Goal: Task Accomplishment & Management: Use online tool/utility

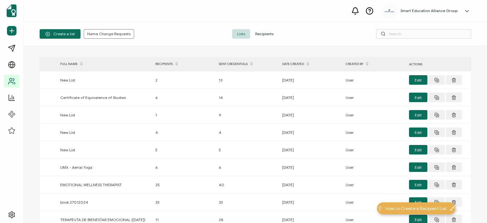
click at [260, 33] on span "Recipients" at bounding box center [264, 34] width 29 height 10
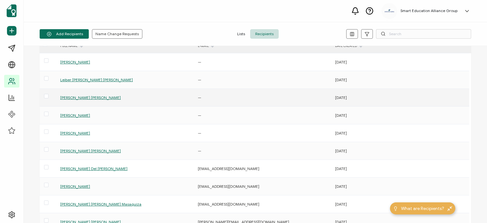
scroll to position [97, 0]
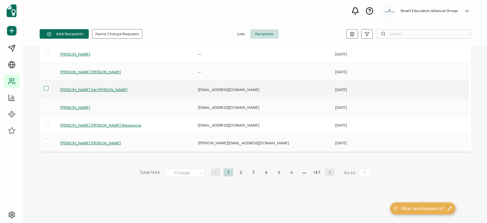
click at [46, 88] on span at bounding box center [46, 88] width 4 height 4
click at [48, 86] on input "checkbox" at bounding box center [48, 86] width 0 height 0
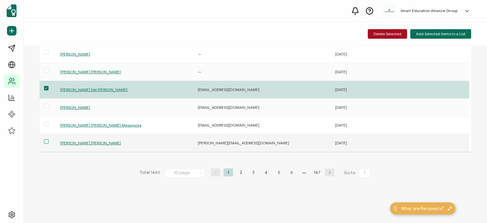
click at [45, 139] on span at bounding box center [46, 141] width 4 height 4
click at [48, 139] on input "checkbox" at bounding box center [48, 139] width 0 height 0
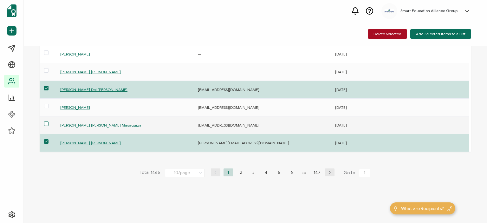
drag, startPoint x: 45, startPoint y: 124, endPoint x: 49, endPoint y: 108, distance: 16.4
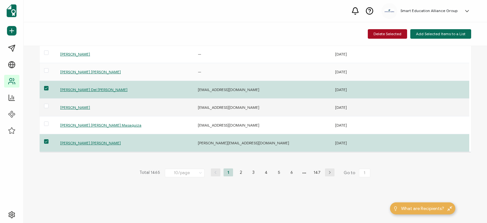
click at [45, 124] on span at bounding box center [46, 123] width 4 height 4
click at [48, 121] on input "checkbox" at bounding box center [48, 121] width 0 height 0
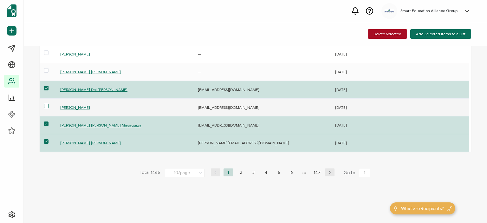
click at [46, 104] on span at bounding box center [46, 106] width 4 height 4
click at [48, 104] on input "checkbox" at bounding box center [48, 104] width 0 height 0
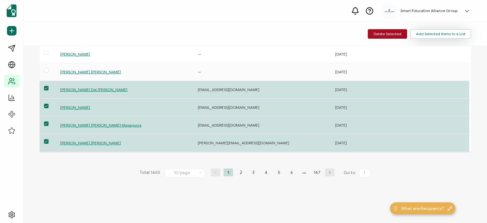
click at [419, 33] on span "Add Selected Items to a List" at bounding box center [440, 34] width 49 height 4
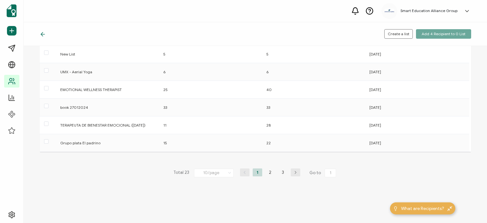
click at [41, 31] on icon at bounding box center [43, 34] width 6 height 6
